Goal: Task Accomplishment & Management: Complete application form

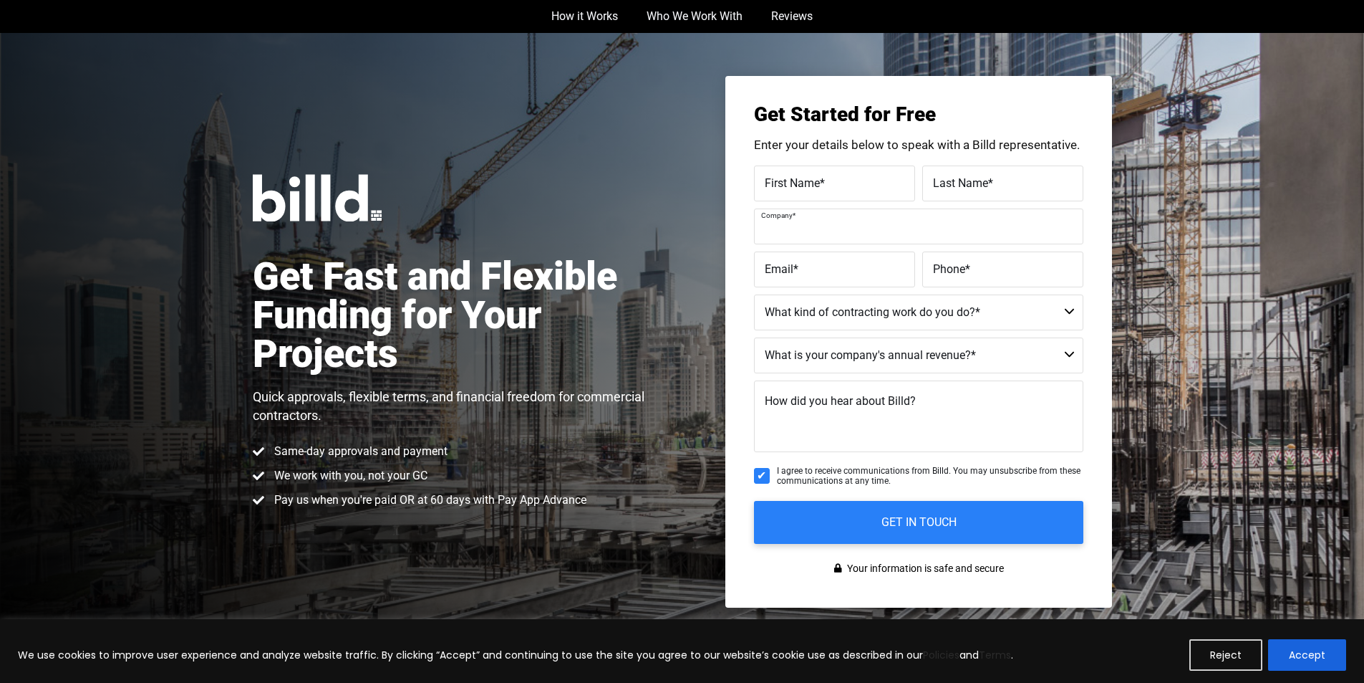
scroll to position [209, 0]
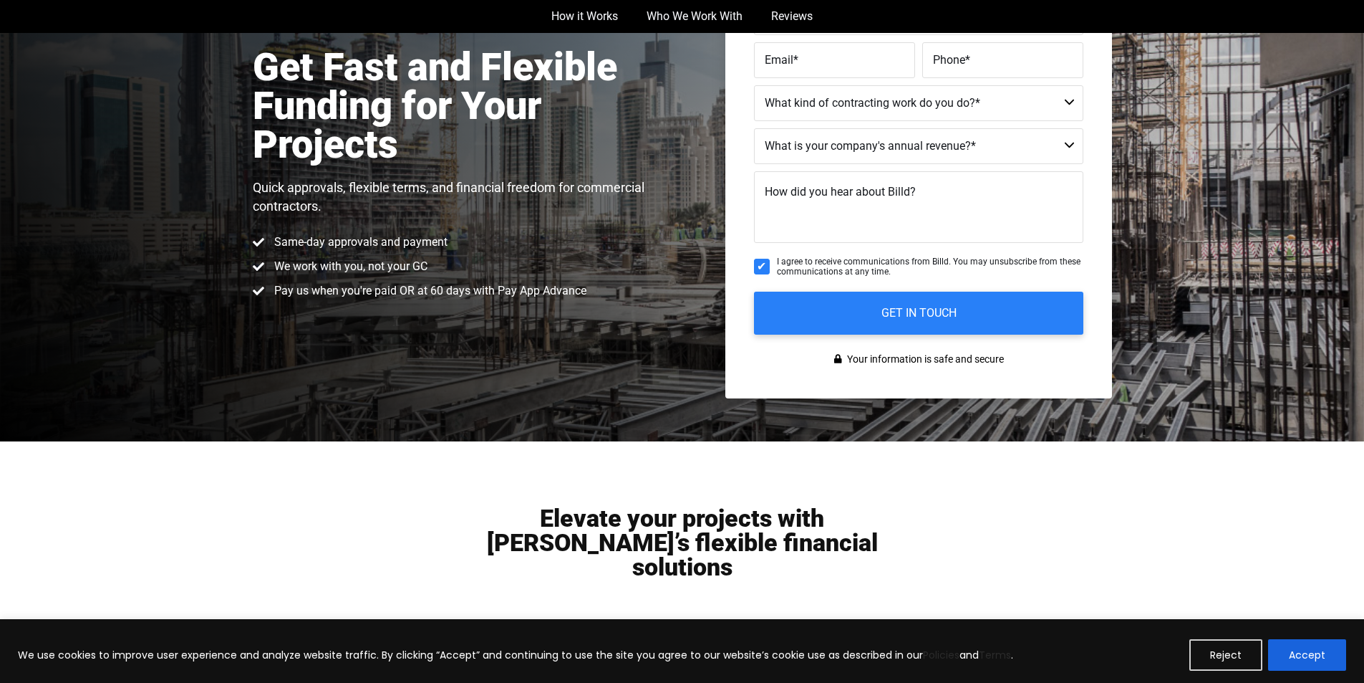
type input "[PERSON_NAME]"
click at [937, 37] on fieldset "Company * [PERSON_NAME]" at bounding box center [918, 20] width 329 height 43
click at [999, 19] on nav "How it Works Who We Work With Reviews" at bounding box center [682, 16] width 816 height 33
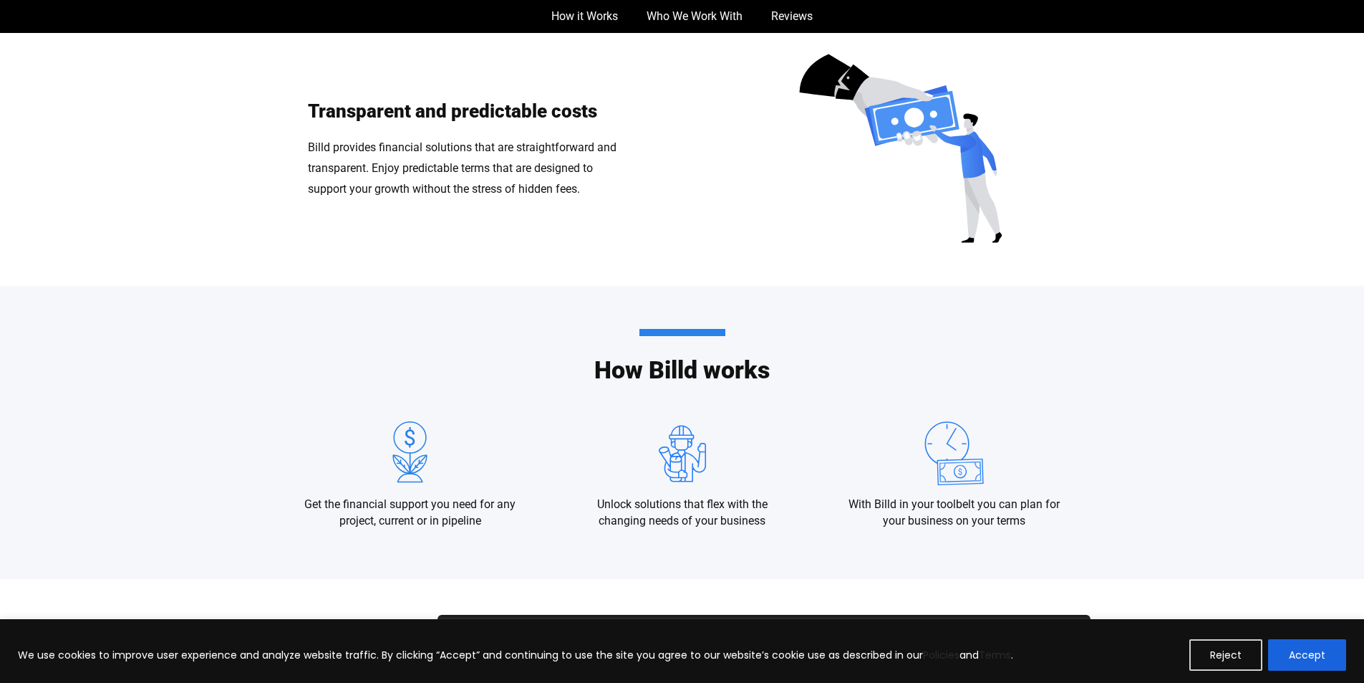
scroll to position [1402, 0]
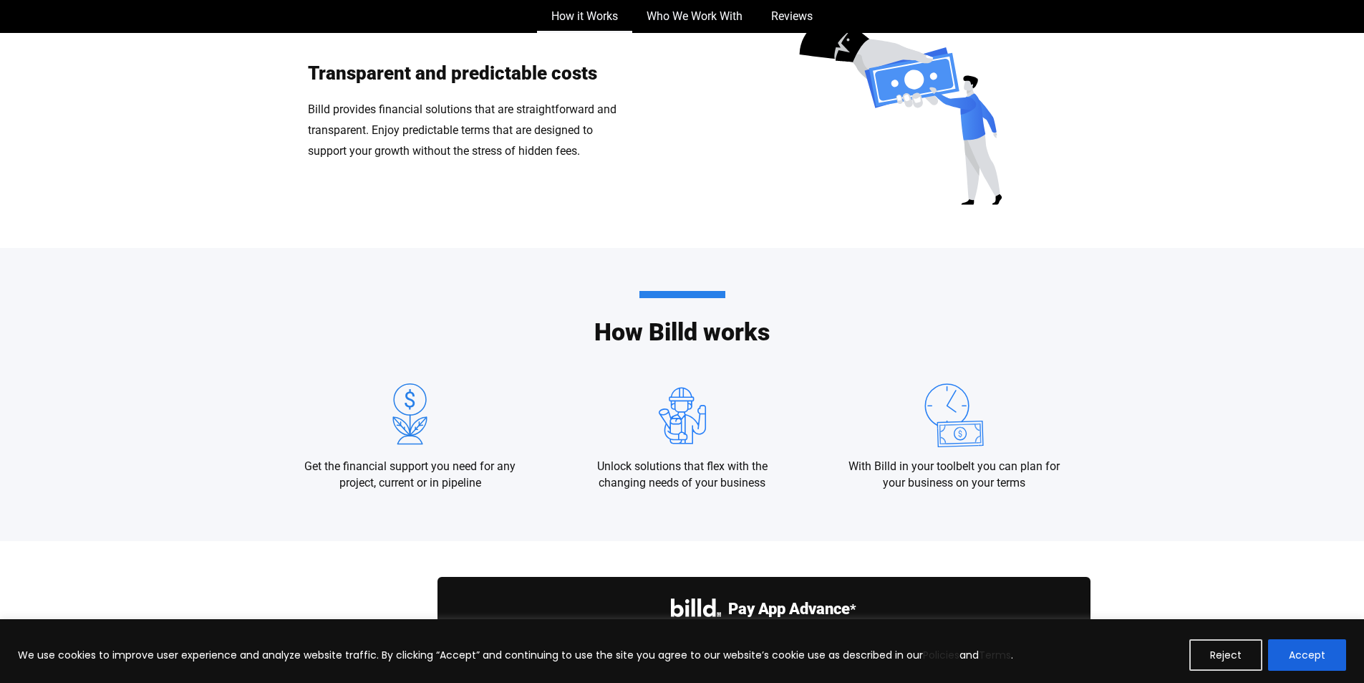
scroll to position [1431, 0]
click at [953, 159] on img at bounding box center [899, 111] width 426 height 215
click at [949, 168] on img at bounding box center [899, 111] width 426 height 215
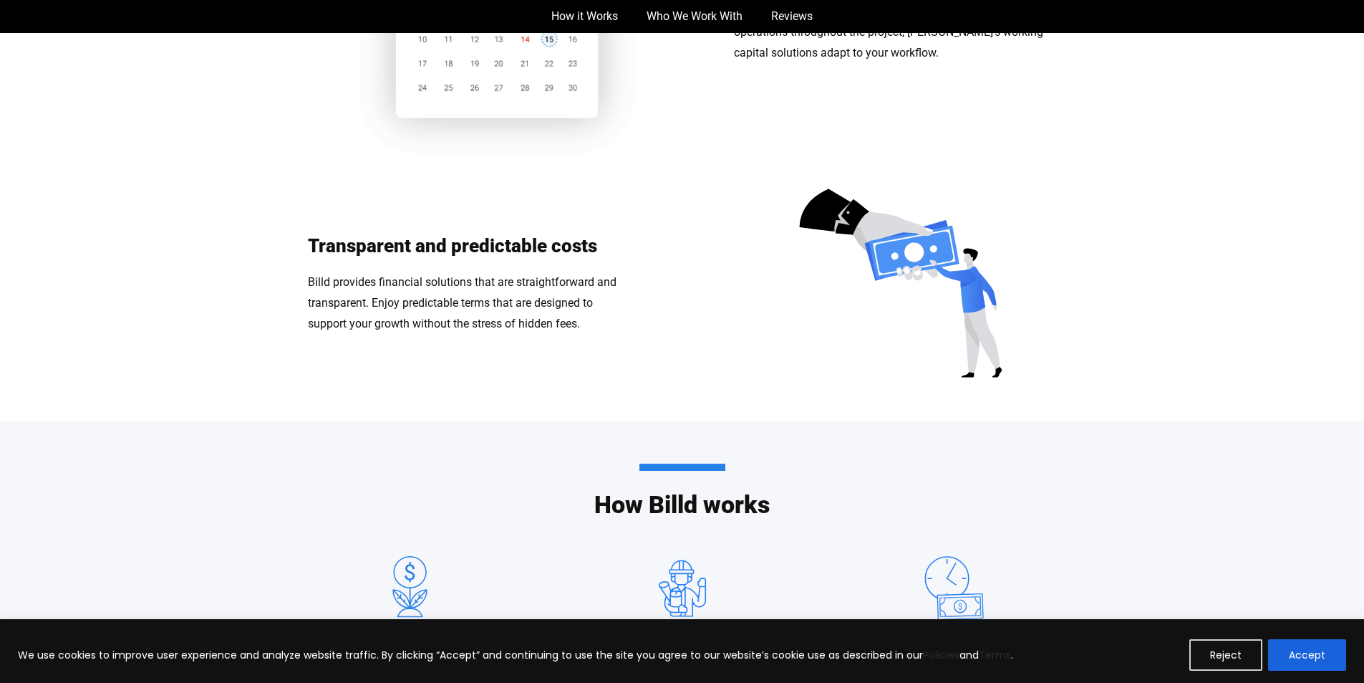
click at [934, 178] on div "Flexible funding options Our financial solutions align with your project timeli…" at bounding box center [682, 4] width 859 height 347
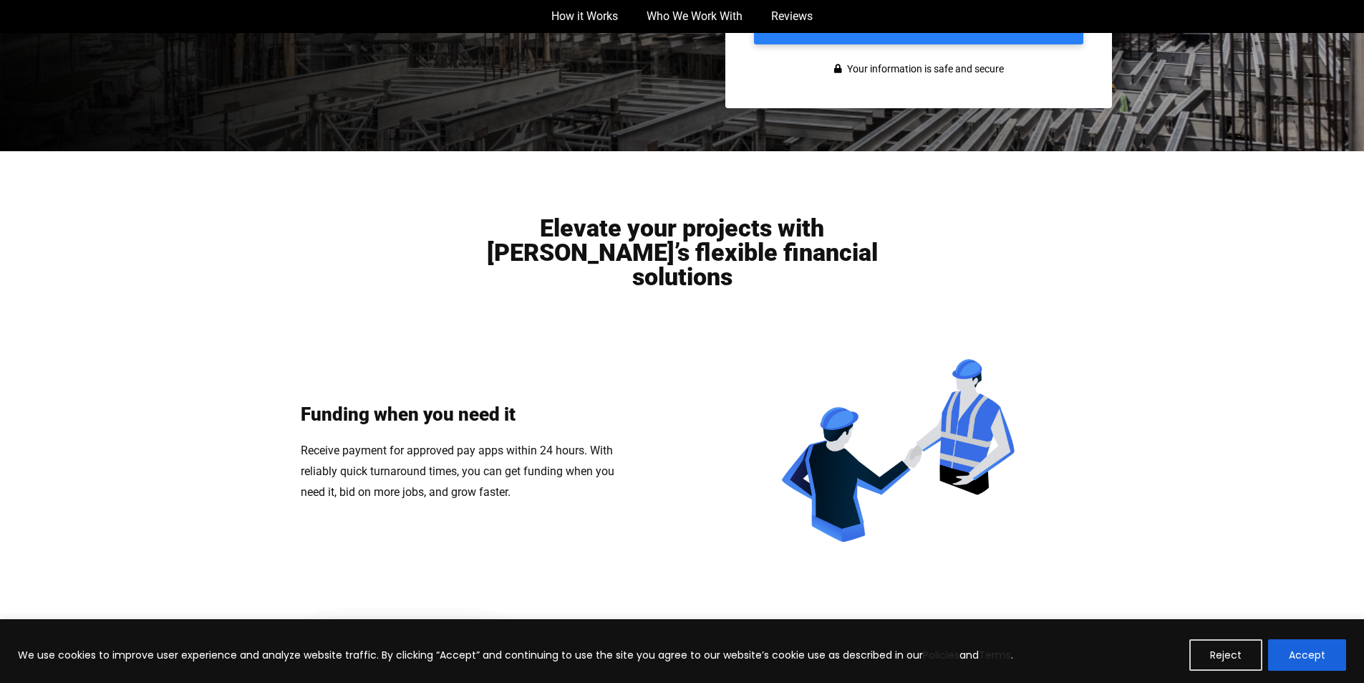
scroll to position [446, 0]
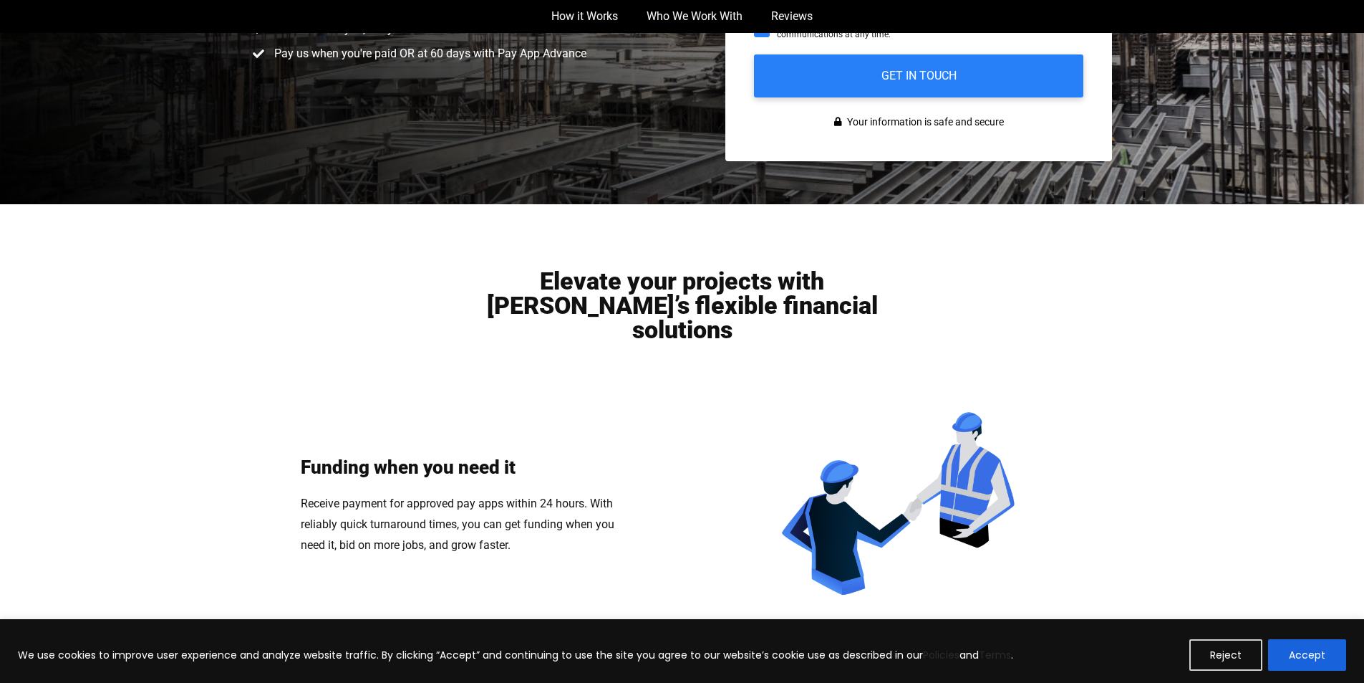
click at [979, 24] on nav "How it Works Who We Work With Reviews" at bounding box center [682, 16] width 816 height 33
click at [919, 64] on input "GET IN TOUCH" at bounding box center [919, 75] width 346 height 45
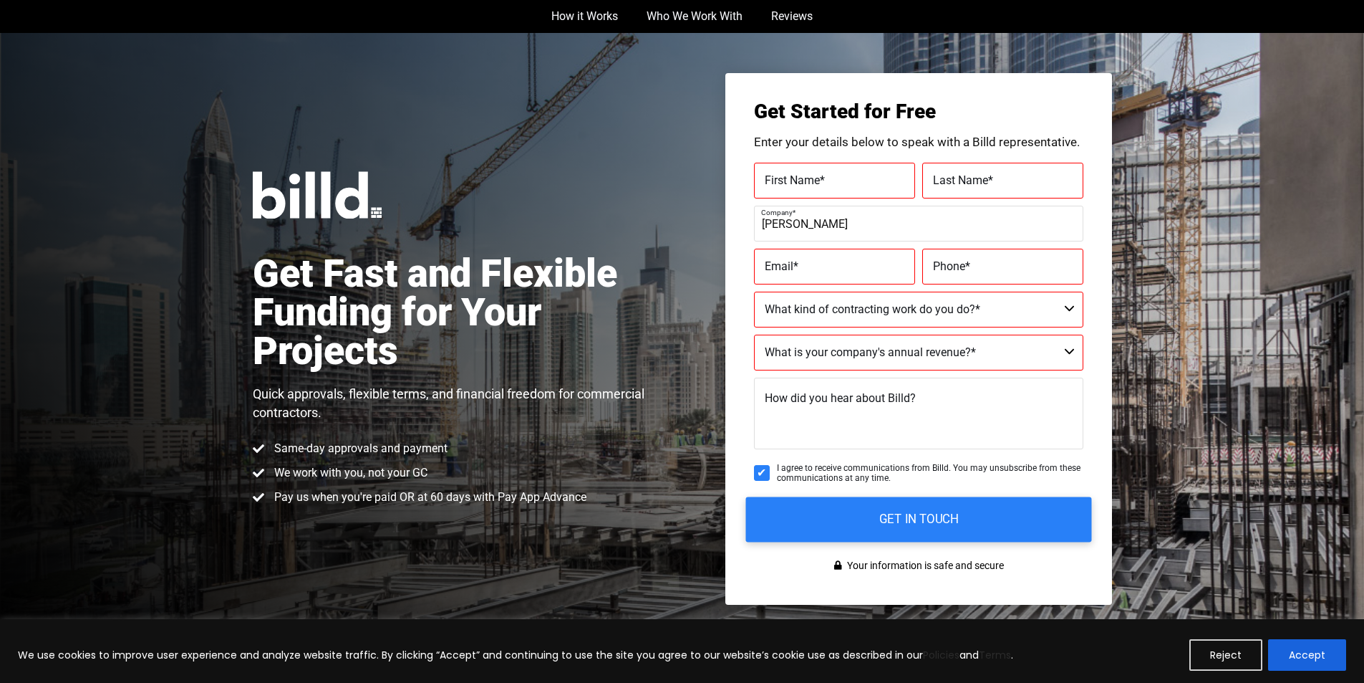
scroll to position [0, 0]
